Goal: Information Seeking & Learning: Learn about a topic

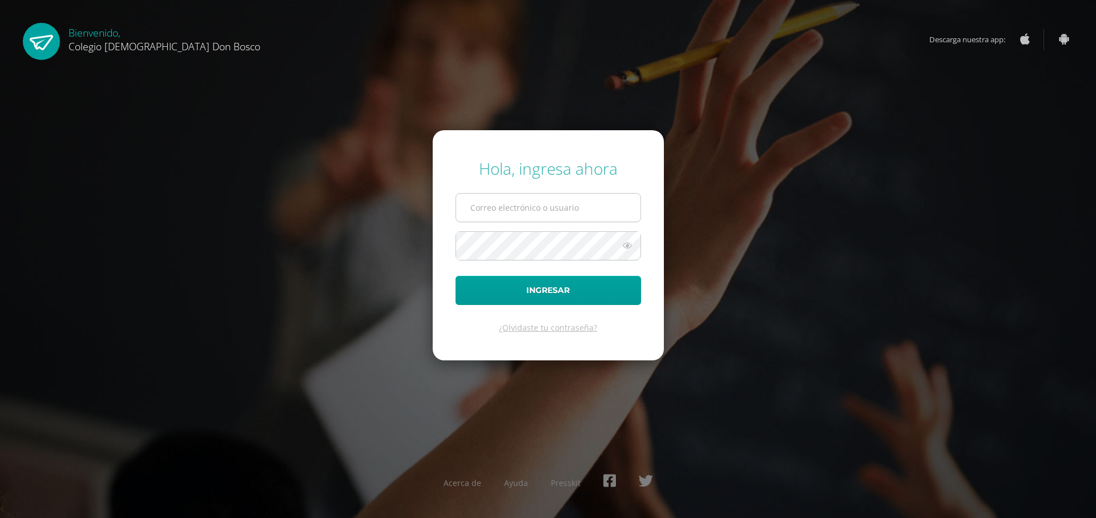
click at [539, 201] on input "text" at bounding box center [548, 207] width 184 height 28
type input "[EMAIL_ADDRESS][DOMAIN_NAME]"
click at [455, 276] on button "Ingresar" at bounding box center [547, 290] width 185 height 29
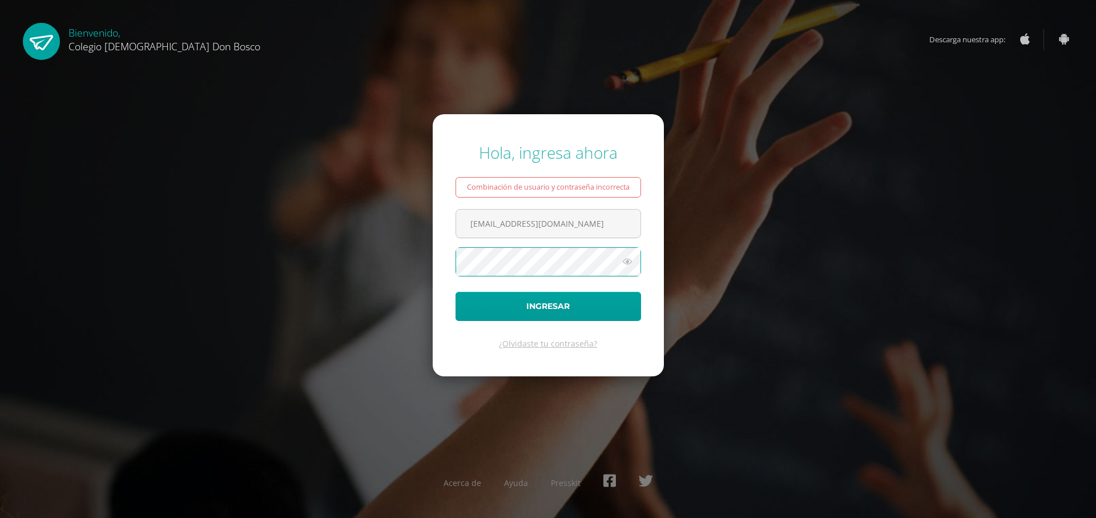
click at [455, 292] on button "Ingresar" at bounding box center [547, 306] width 185 height 29
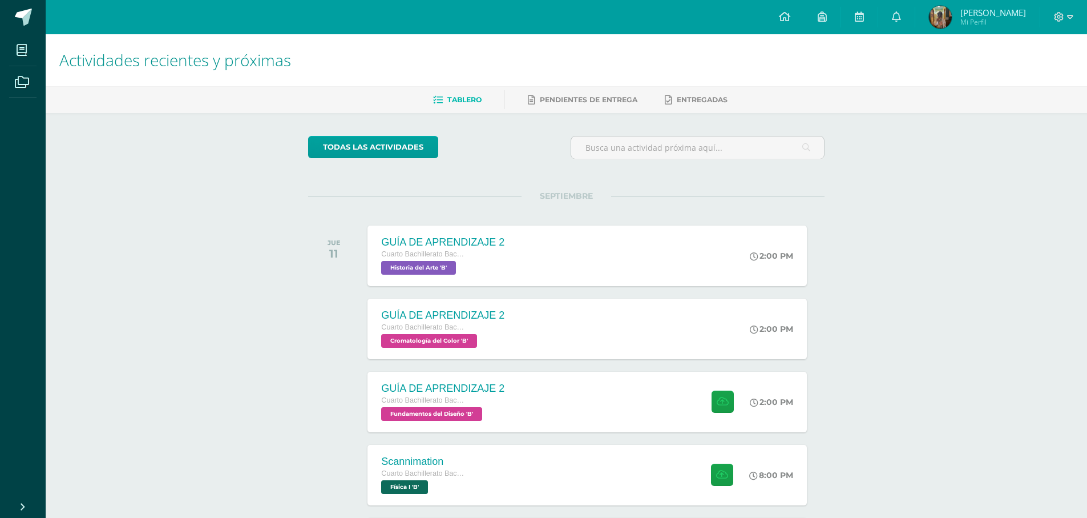
click at [920, 286] on div "Actividades recientes y próximas Tablero Pendientes de entrega Entregadas todas…" at bounding box center [566, 378] width 1041 height 689
click at [630, 261] on div "GUÍA DE APRENDIZAJE 2 Cuarto Bachillerato Bachillerato en CCLL con Orientación …" at bounding box center [587, 255] width 443 height 61
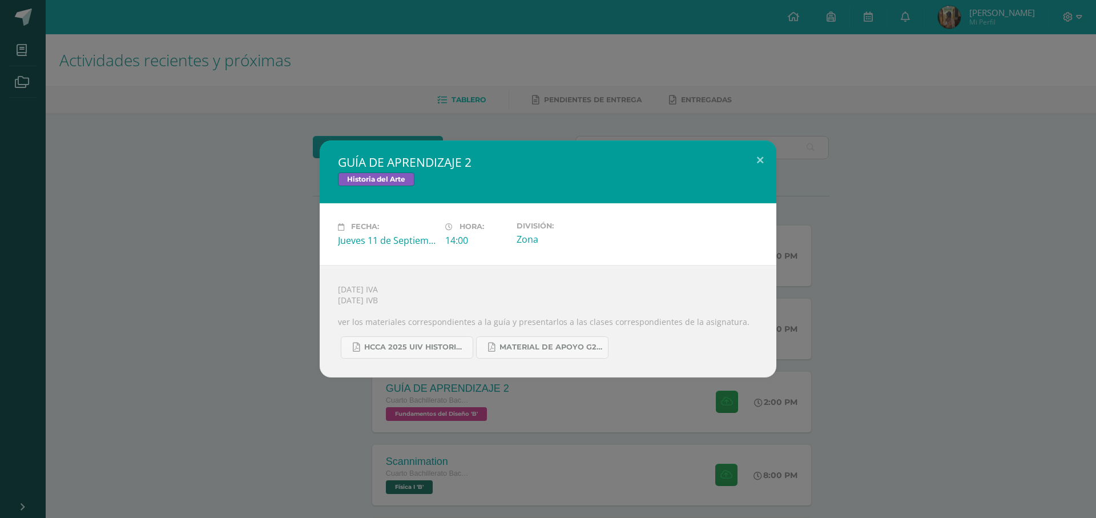
click at [916, 314] on div "GUÍA DE APRENDIZAJE 2 Historia del Arte Fecha: [DATE] Hora: 14:00 División:" at bounding box center [548, 258] width 1087 height 236
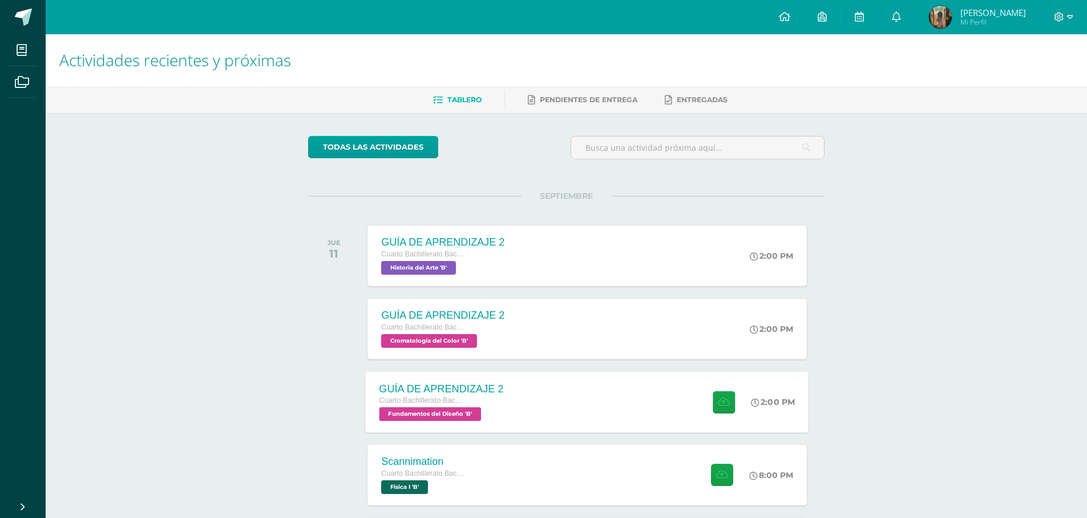
click at [594, 417] on div "GUÍA DE APRENDIZAJE 2 Cuarto Bachillerato Bachillerato en CCLL con Orientación …" at bounding box center [587, 401] width 443 height 61
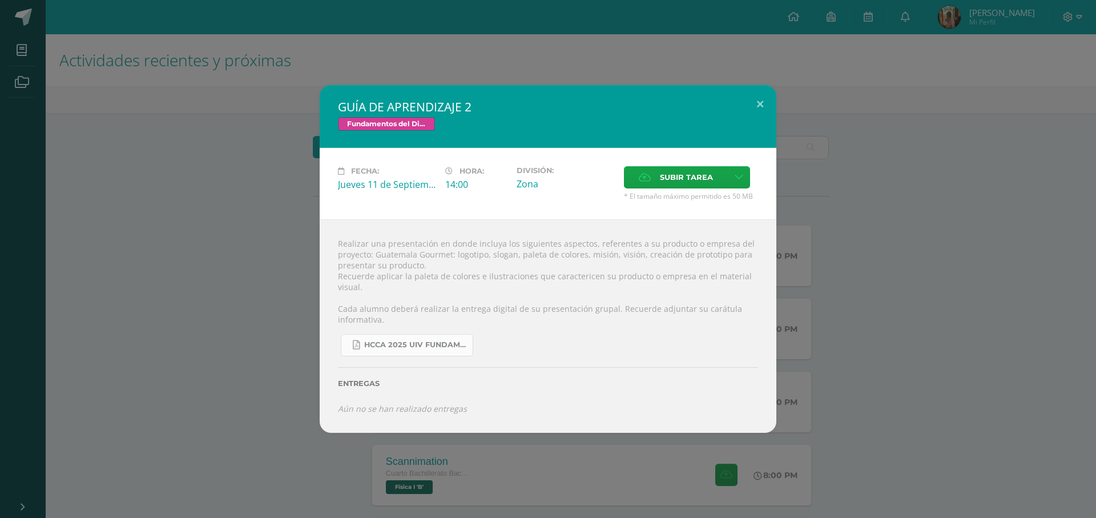
click at [453, 349] on span "HCCA 2025 UIV FUNDAMENTOS DEL DISEÑO.docx (3).pdf" at bounding box center [415, 344] width 103 height 9
click at [882, 247] on div "GUÍA DE APRENDIZAJE 2 Fundamentos del Diseño Fecha: [DATE] Hora: 14:00 División:" at bounding box center [548, 259] width 1087 height 348
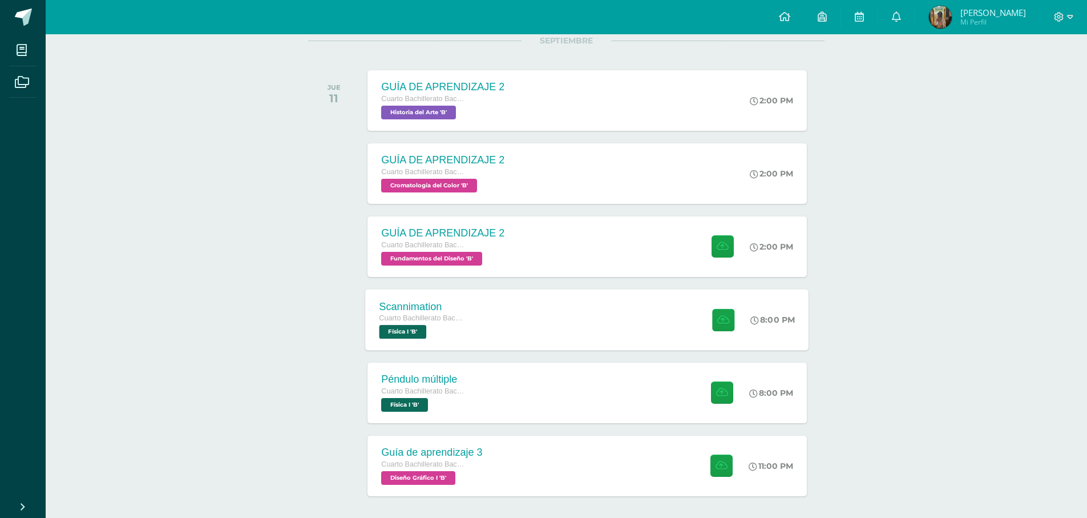
scroll to position [171, 0]
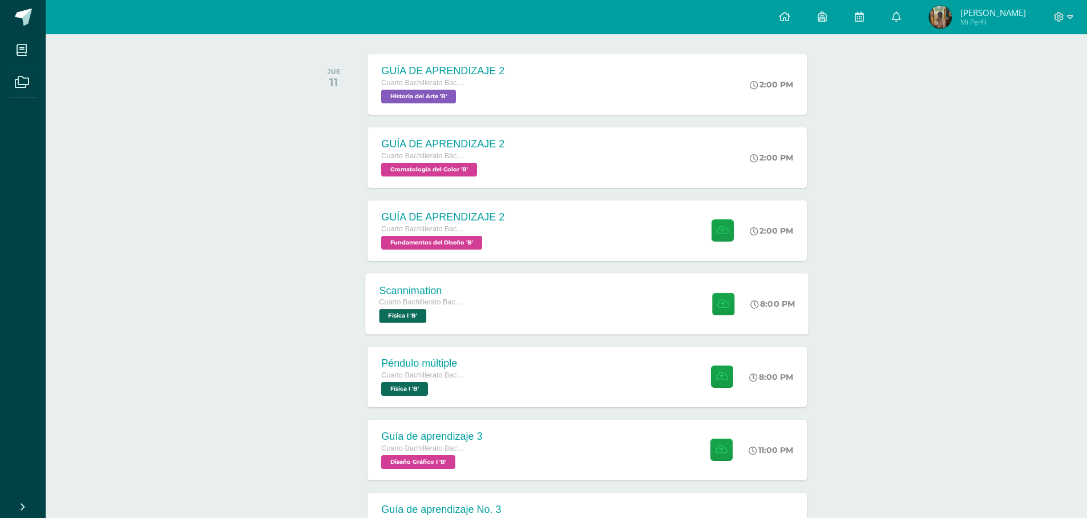
click at [542, 306] on div "Scannimation Cuarto Bachillerato Bachillerato en CCLL con Orientación en Diseño…" at bounding box center [587, 303] width 443 height 61
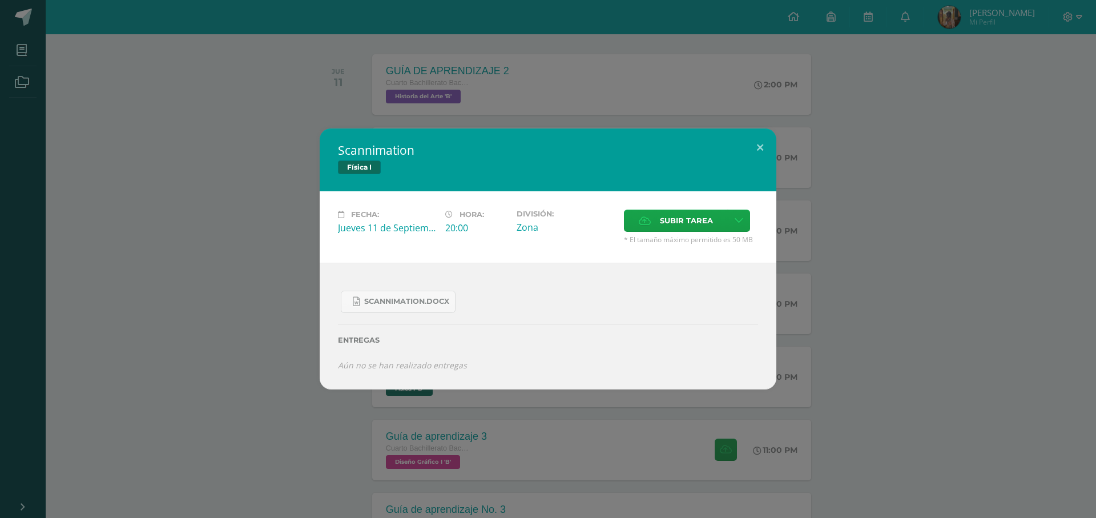
click at [837, 305] on div "Scannimation Física I Fecha: [DATE] Hora: 20:00 División: Zona Cancelar" at bounding box center [548, 258] width 1087 height 261
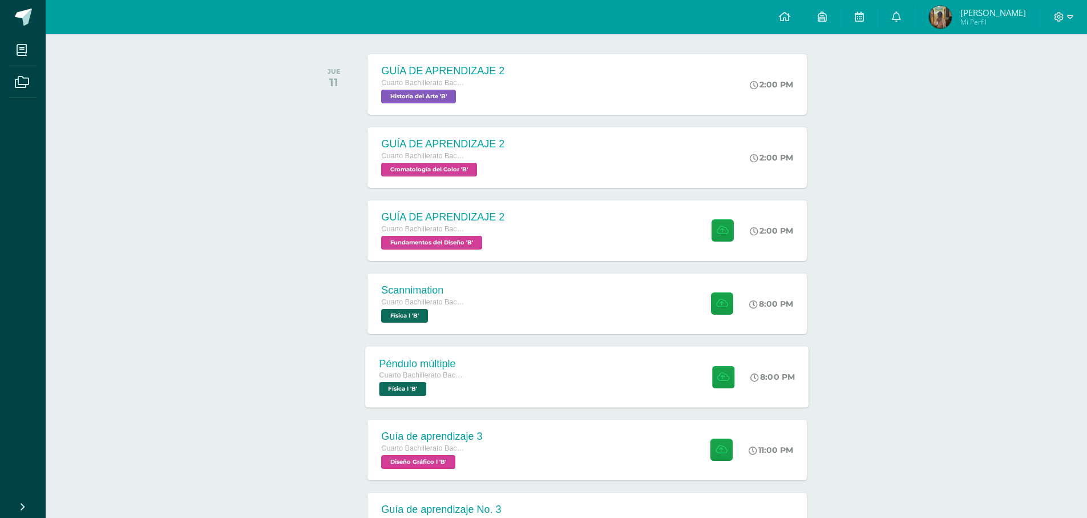
click at [573, 371] on div "Péndulo múltiple Cuarto Bachillerato Bachillerato en CCLL con Orientación en Di…" at bounding box center [587, 376] width 443 height 61
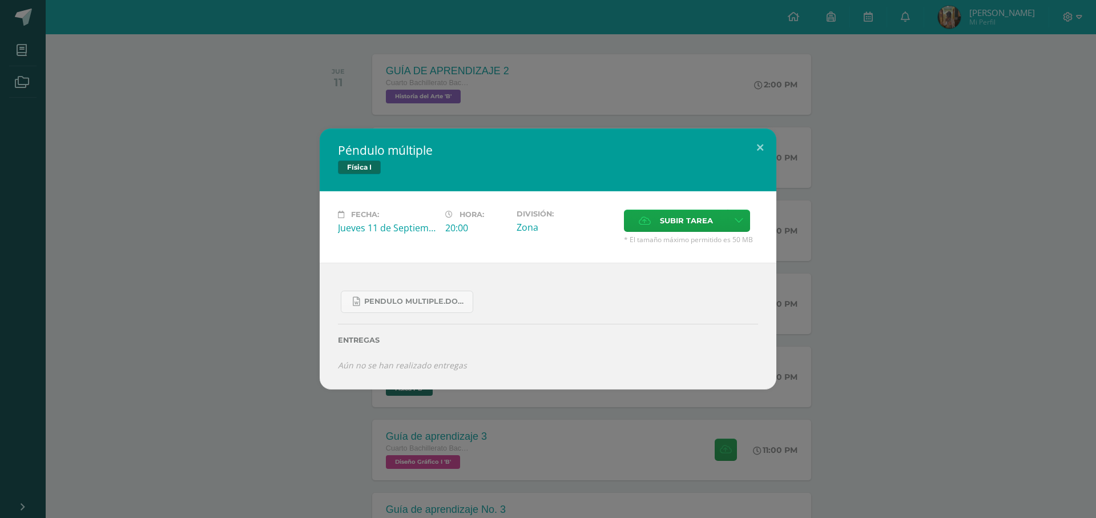
click at [837, 281] on div "Péndulo múltiple Física I Fecha: Jueves 11 de Septiembre Hora: 20:00 División: …" at bounding box center [548, 258] width 1087 height 261
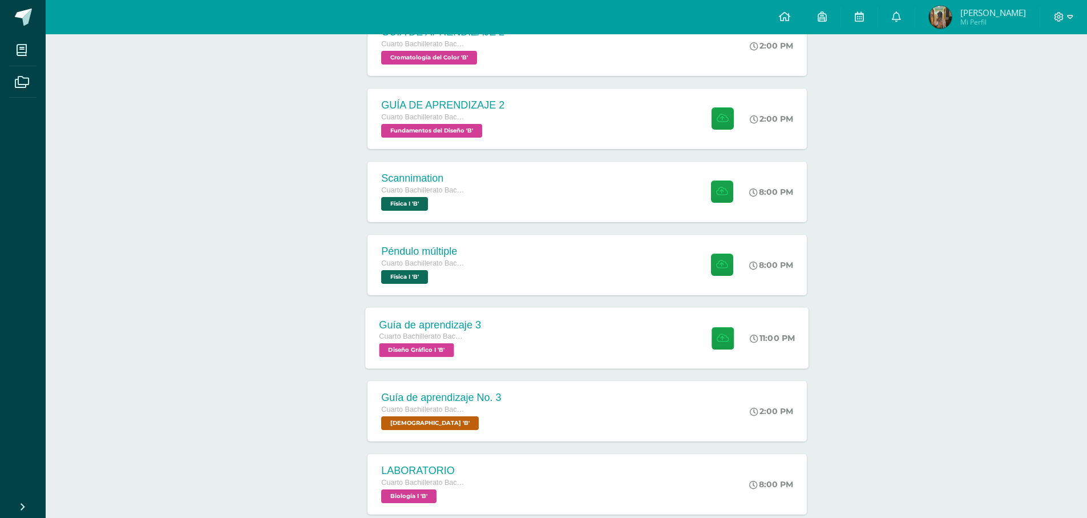
scroll to position [285, 0]
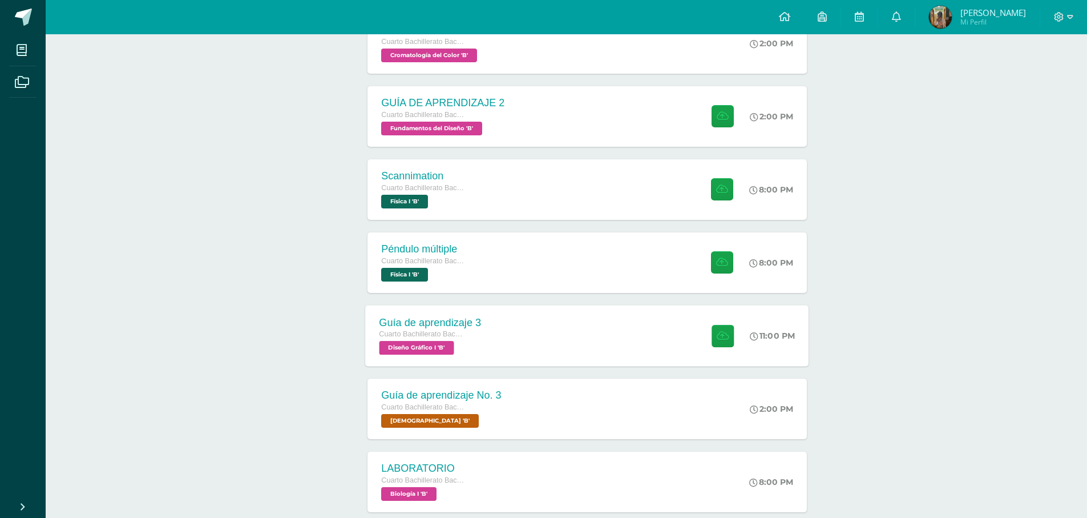
click at [468, 328] on div "Guía de aprendizaje 3" at bounding box center [431, 322] width 102 height 12
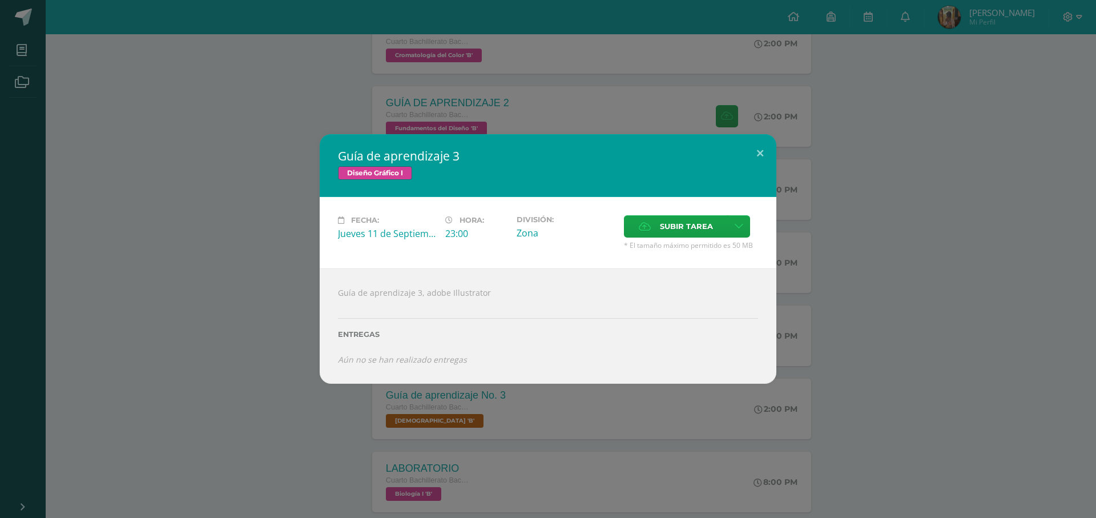
click at [784, 350] on div "Guía de aprendizaje 3 Diseño Gráfico I Fecha: Jueves 11 de Septiembre Hora: 23:…" at bounding box center [548, 258] width 1087 height 249
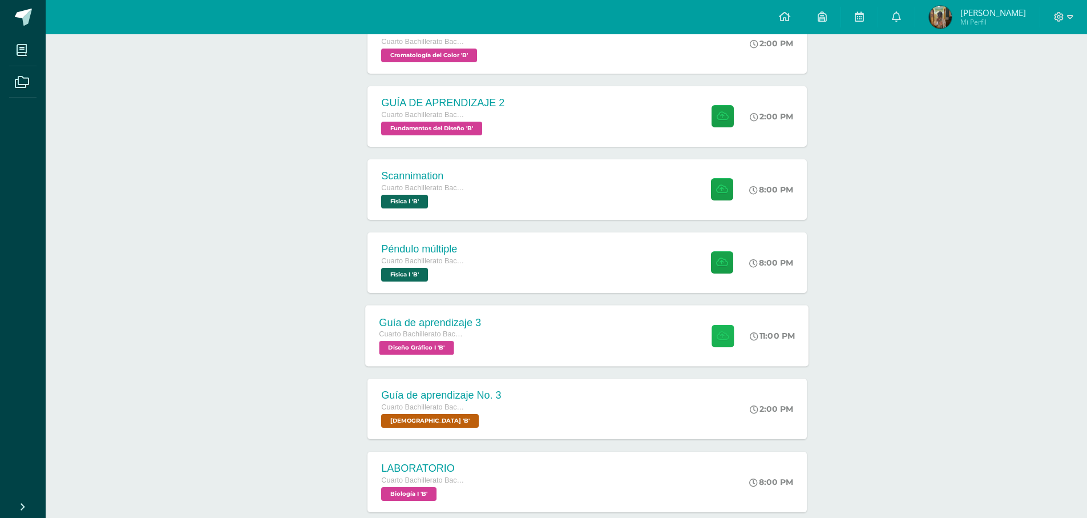
click at [712, 334] on button at bounding box center [723, 335] width 22 height 22
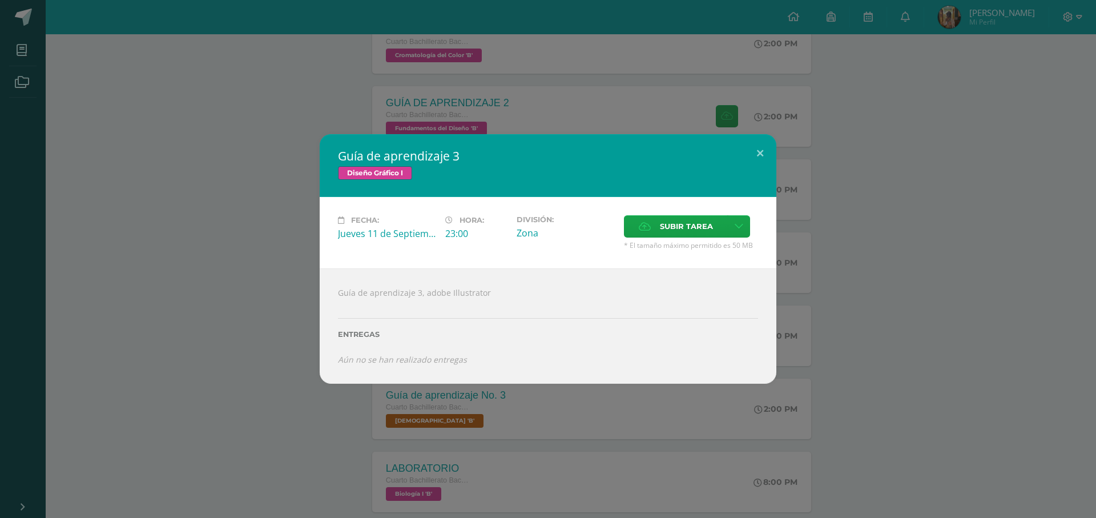
click at [947, 284] on div "Guía de aprendizaje 3 Diseño Gráfico I Fecha: Jueves 11 de Septiembre Hora: 23:…" at bounding box center [548, 258] width 1087 height 249
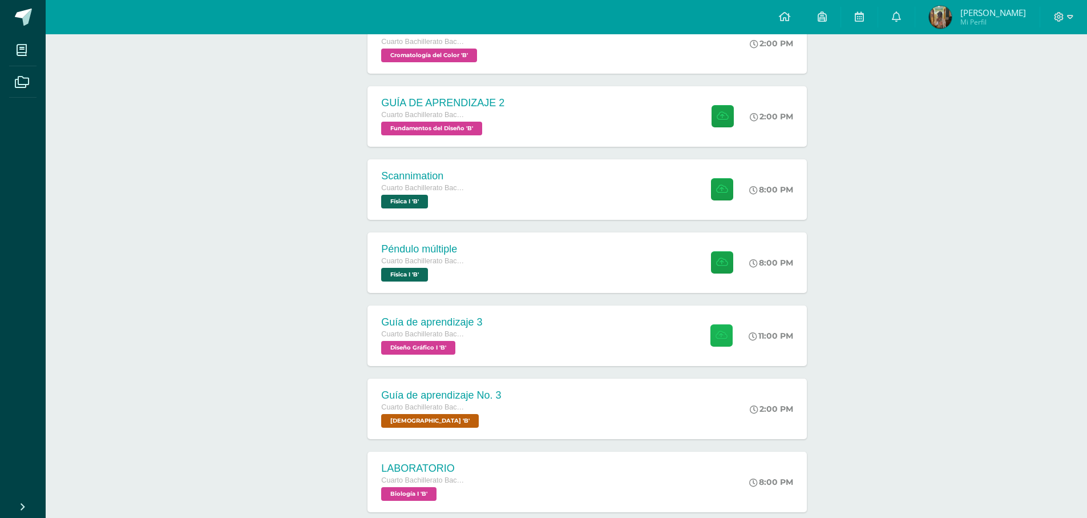
scroll to position [0, 0]
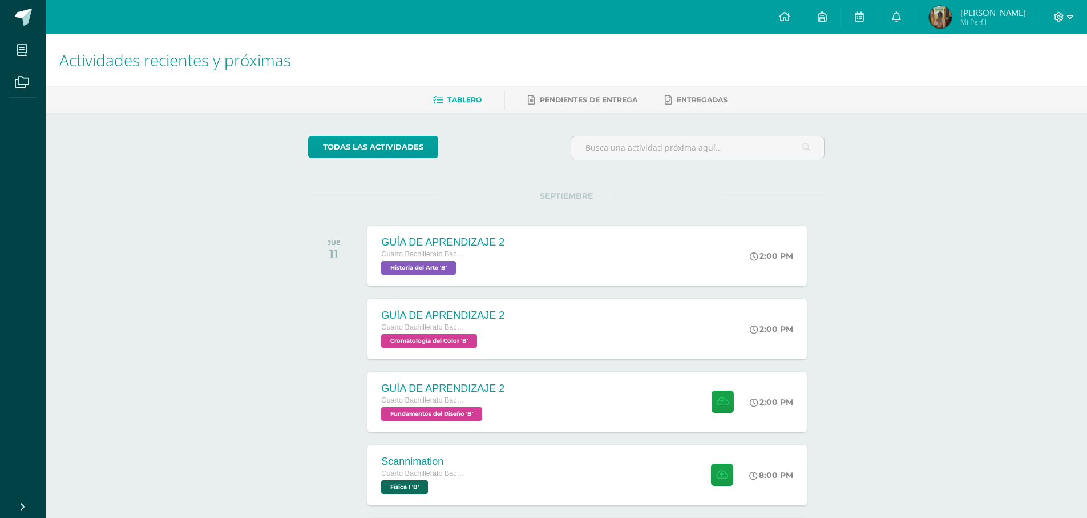
click at [1072, 14] on icon at bounding box center [1070, 17] width 6 height 10
click at [1035, 84] on link "Cerrar sesión" at bounding box center [1028, 78] width 90 height 17
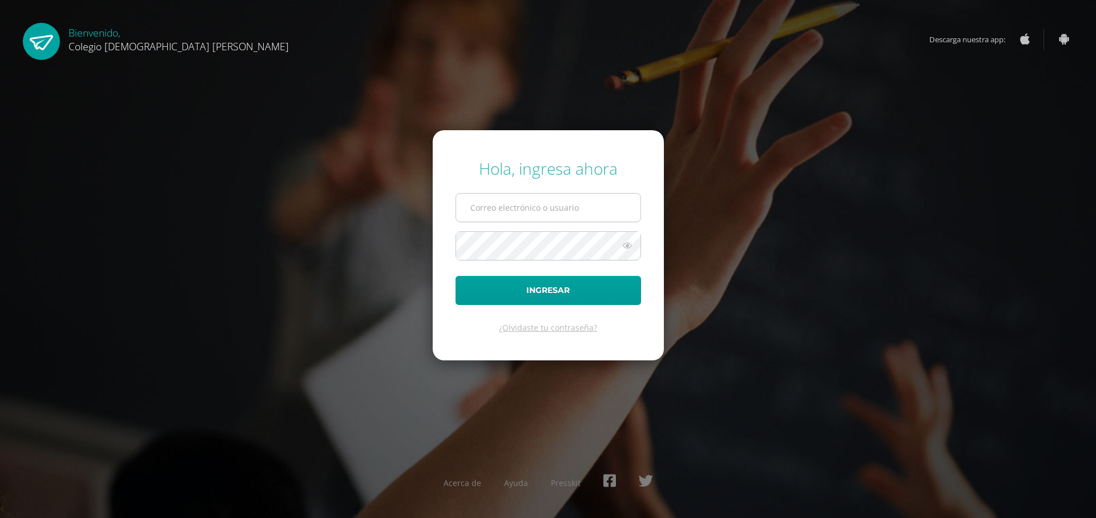
click at [506, 205] on input "text" at bounding box center [548, 207] width 184 height 28
click at [526, 218] on input "text" at bounding box center [548, 207] width 184 height 28
